Goal: Information Seeking & Learning: Learn about a topic

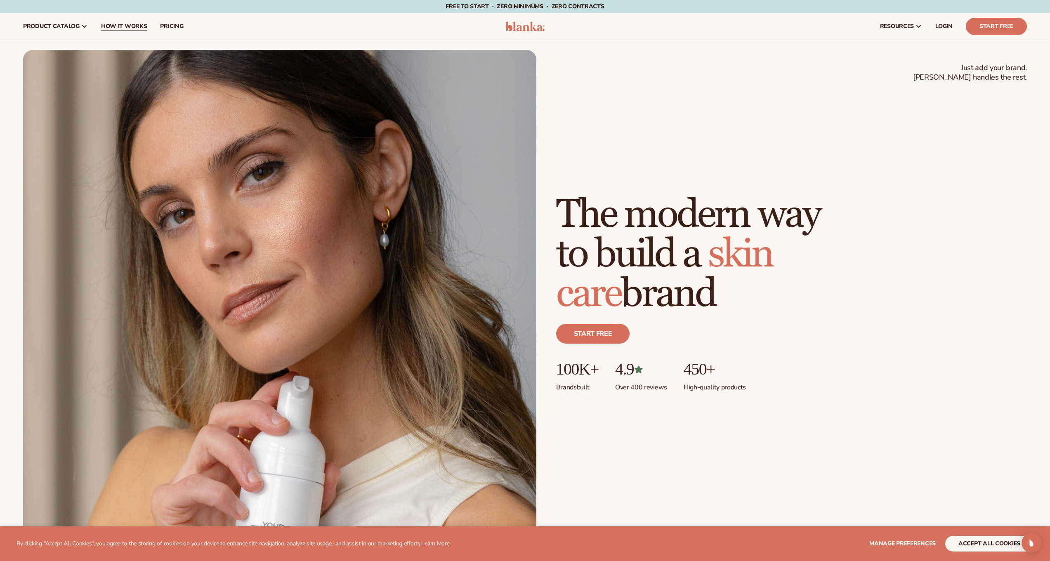
click at [129, 28] on span "How It Works" at bounding box center [124, 26] width 46 height 7
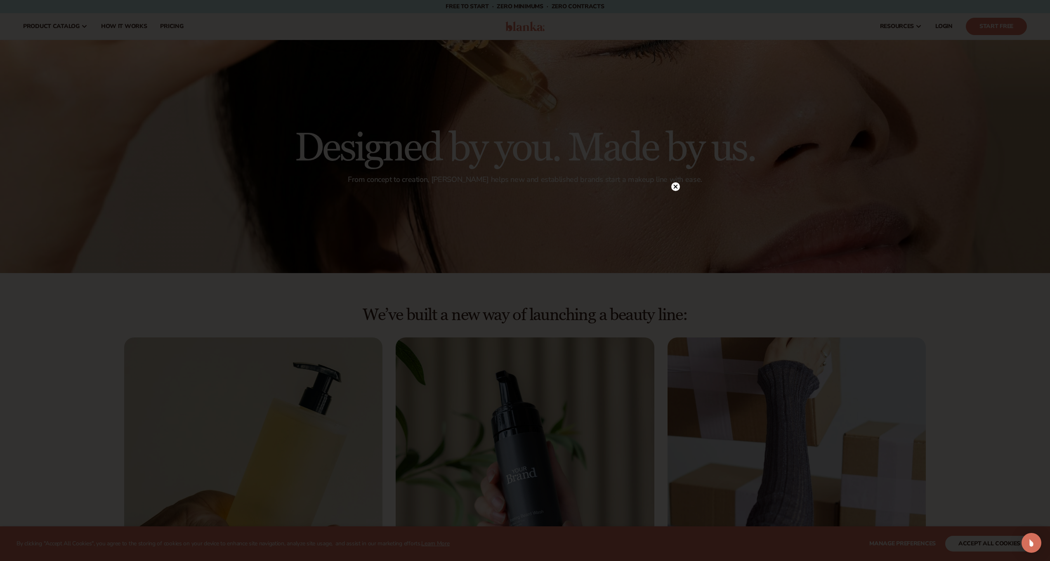
click at [674, 196] on div at bounding box center [525, 280] width 1050 height 561
click at [675, 191] on div at bounding box center [675, 186] width 9 height 14
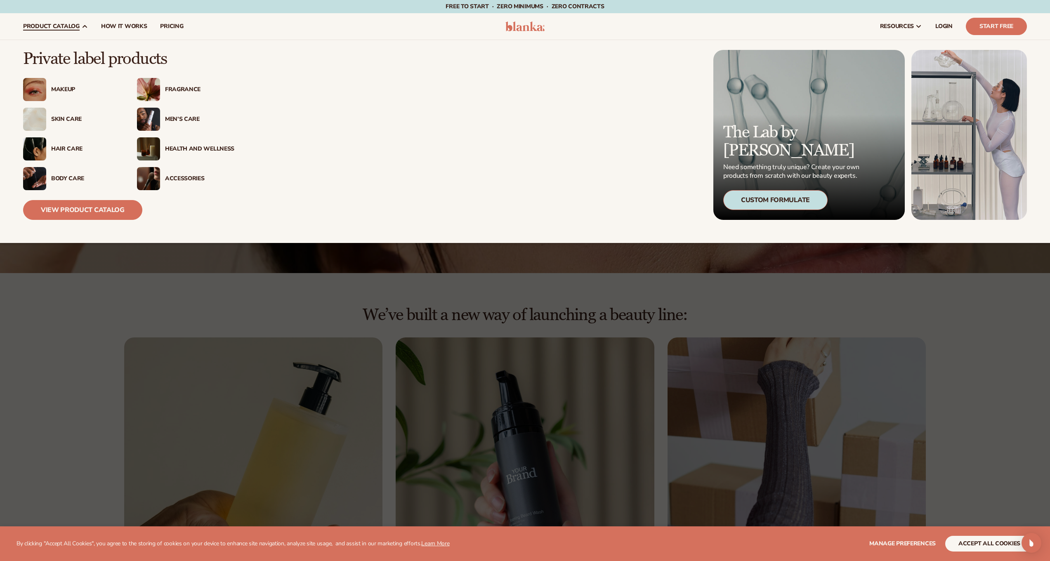
click at [62, 91] on div "Makeup" at bounding box center [85, 89] width 69 height 7
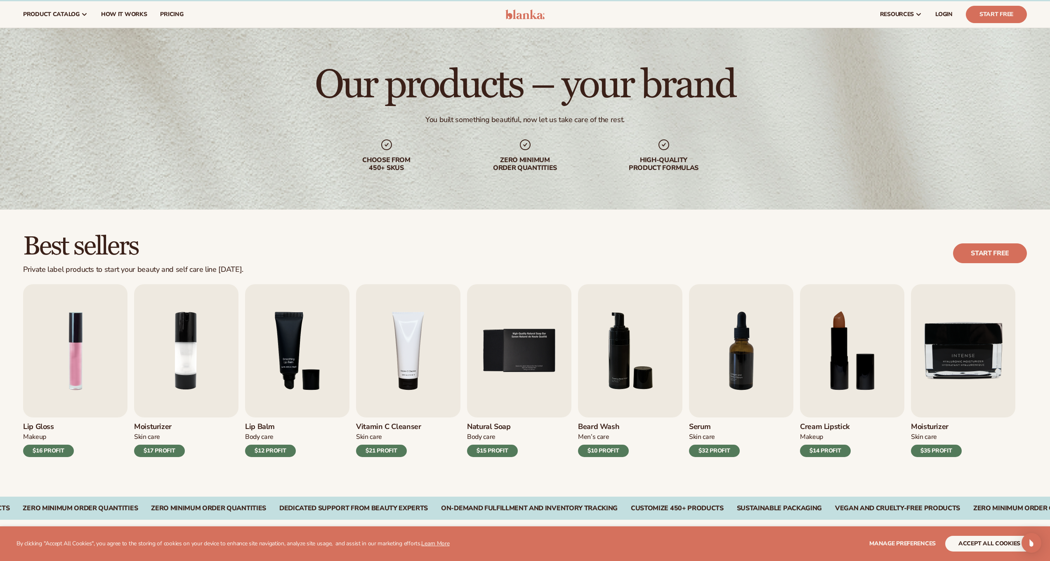
scroll to position [105, 0]
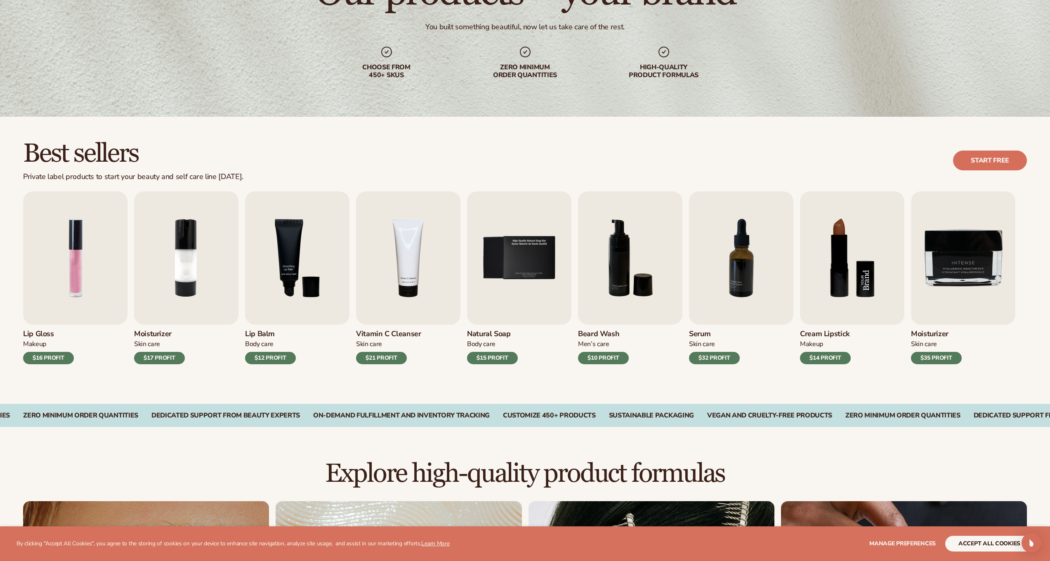
click at [848, 258] on img "8 / 9" at bounding box center [852, 257] width 104 height 133
click at [839, 287] on img "8 / 9" at bounding box center [852, 257] width 104 height 133
click at [839, 274] on img "8 / 9" at bounding box center [852, 257] width 104 height 133
click at [521, 127] on div "Best sellers Private label products to start your beauty and self care line tod…" at bounding box center [525, 260] width 1050 height 287
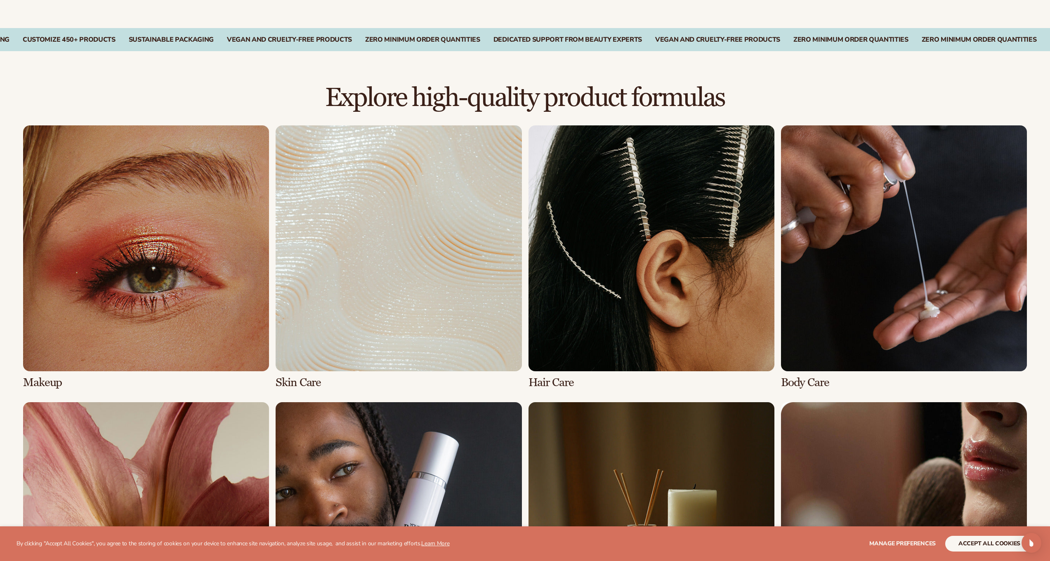
scroll to position [505, 0]
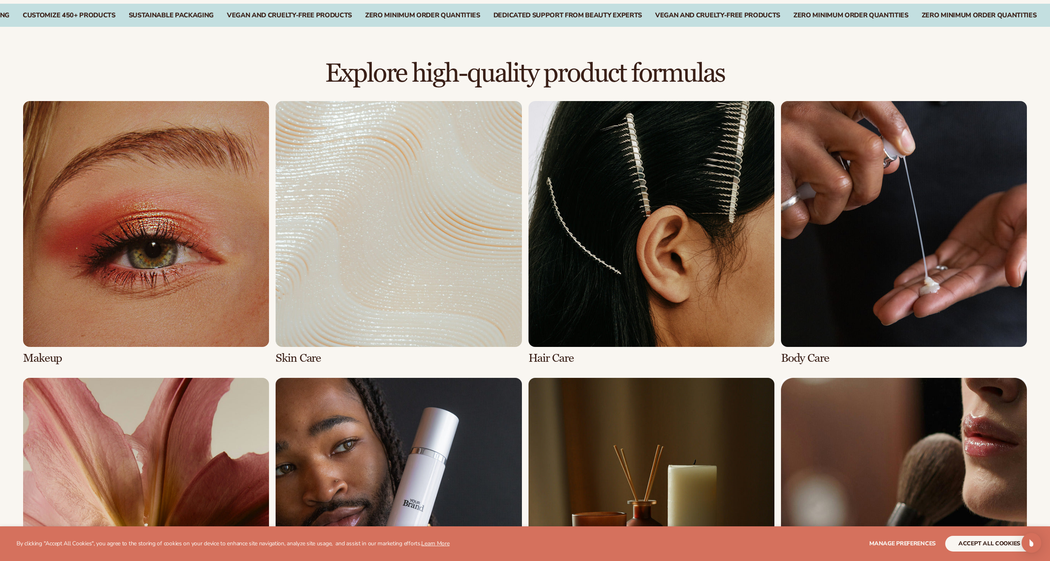
click at [72, 311] on link "1 / 8" at bounding box center [146, 233] width 246 height 264
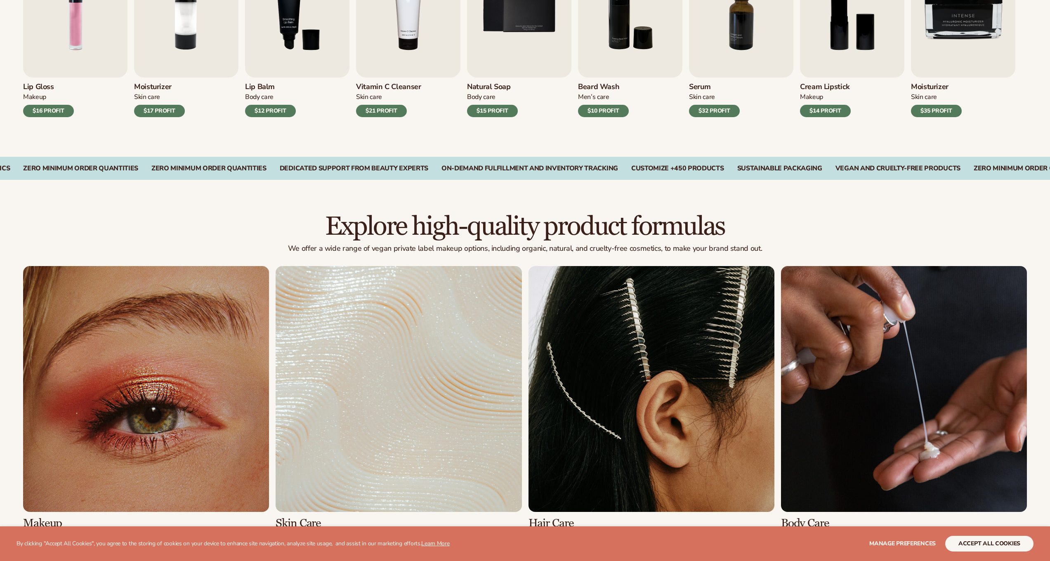
scroll to position [186, 0]
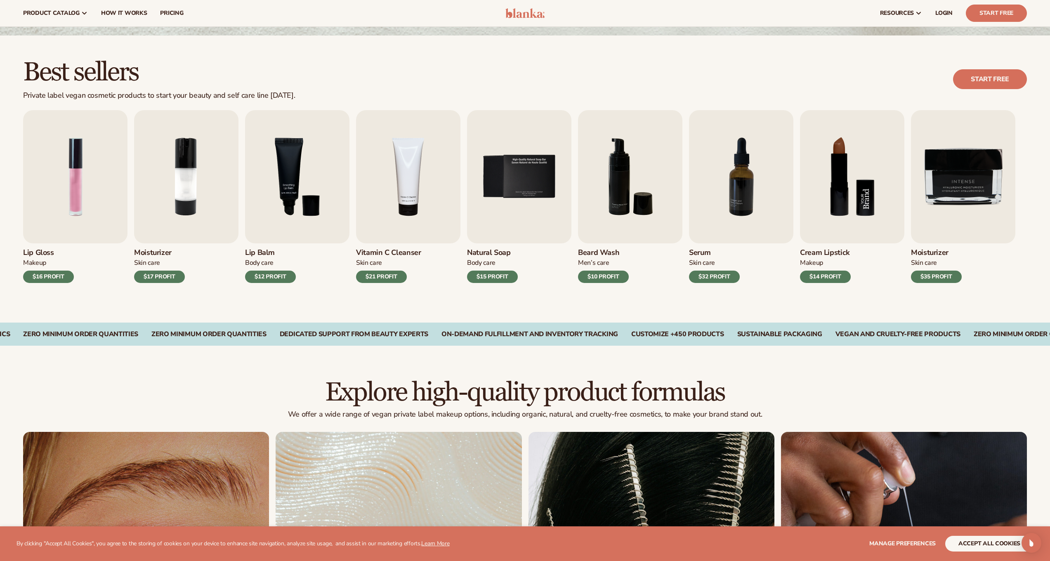
click at [847, 175] on img "8 / 9" at bounding box center [852, 176] width 104 height 133
click at [819, 215] on img "8 / 9" at bounding box center [852, 176] width 104 height 133
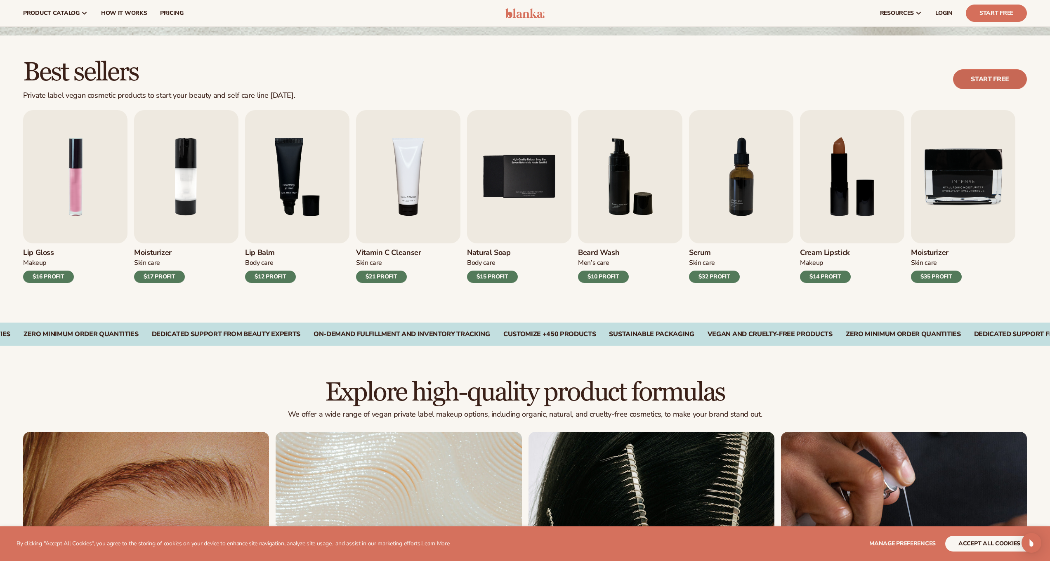
click at [963, 83] on link "Start free" at bounding box center [990, 79] width 74 height 20
click at [169, 12] on span "pricing" at bounding box center [171, 13] width 23 height 7
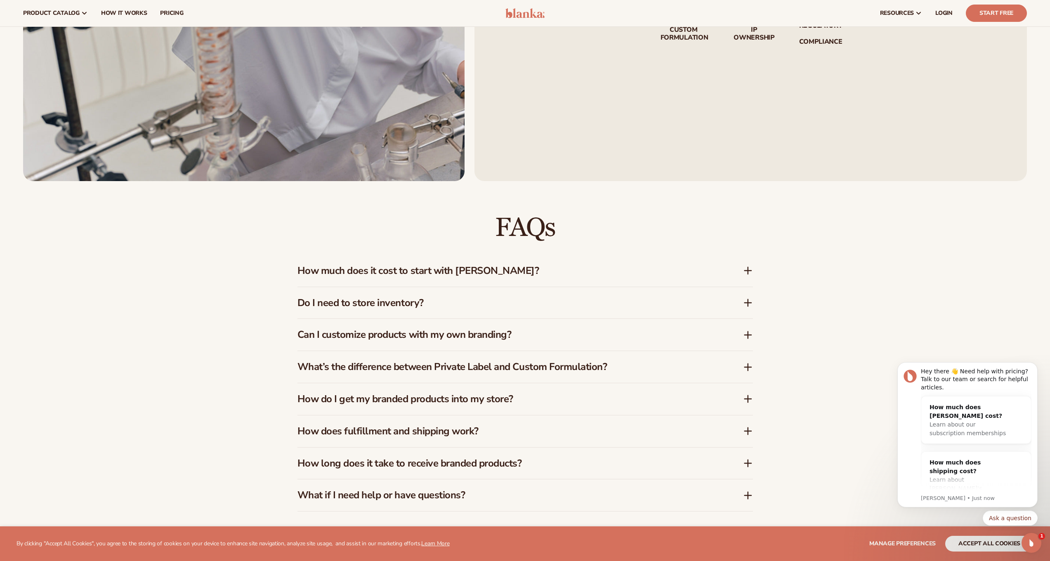
scroll to position [1222, 0]
